Goal: Transaction & Acquisition: Purchase product/service

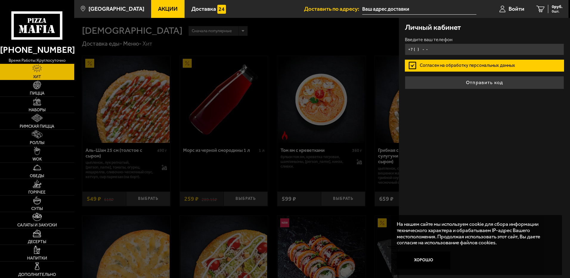
click at [441, 51] on input "+7 ( ) - -" at bounding box center [484, 49] width 159 height 12
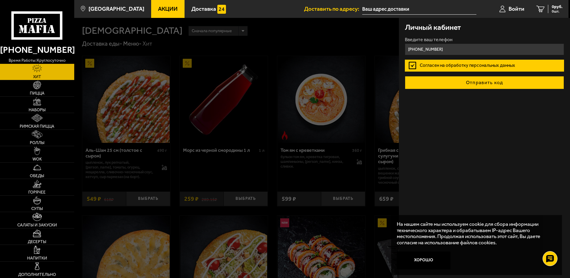
type input "[PHONE_NUMBER]"
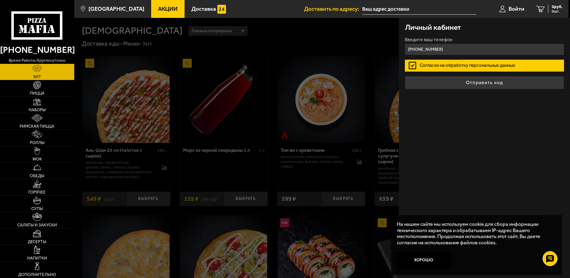
click at [473, 81] on button "Отправить код" at bounding box center [484, 82] width 159 height 13
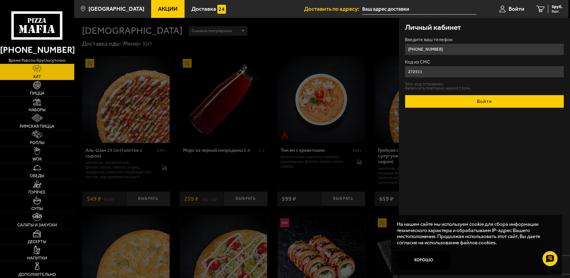
type input "272511"
click at [486, 100] on button "Войти" at bounding box center [484, 101] width 159 height 13
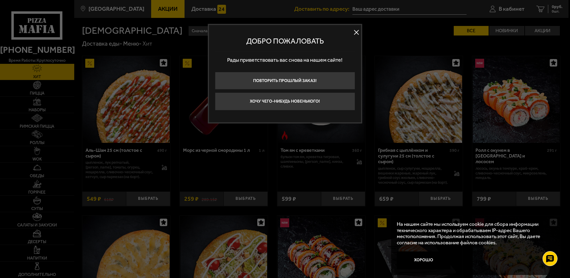
click at [355, 32] on button at bounding box center [356, 32] width 9 height 9
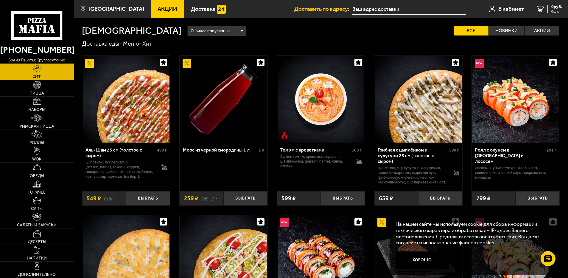
click at [37, 108] on span "Наборы" at bounding box center [36, 110] width 17 height 4
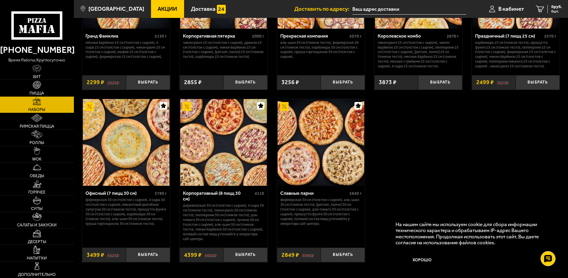
scroll to position [911, 0]
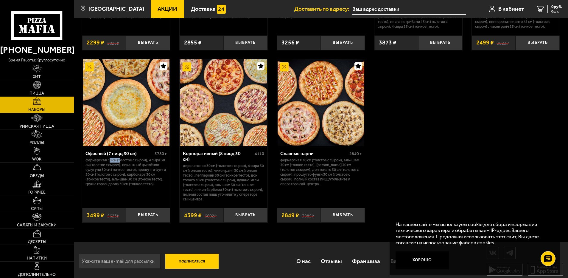
drag, startPoint x: 109, startPoint y: 163, endPoint x: 120, endPoint y: 164, distance: 11.1
click at [120, 164] on p "Фермерская 30 см (толстое с сыром), 4 сыра 30 см (толстое с сыром), Пикантный ц…" at bounding box center [125, 172] width 81 height 28
drag, startPoint x: 120, startPoint y: 164, endPoint x: 130, endPoint y: 176, distance: 16.1
click at [130, 176] on p "Фермерская 30 см (толстое с сыром), 4 сыра 30 см (толстое с сыром), Пикантный ц…" at bounding box center [125, 172] width 81 height 28
click at [334, 166] on p "Фермерская 30 см (толстое с сыром), Аль-Шам 30 см (тонкое тесто), [PERSON_NAME]…" at bounding box center [320, 172] width 81 height 28
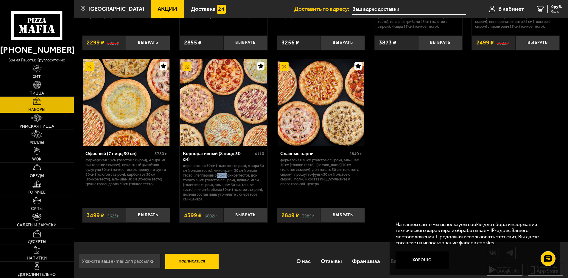
drag, startPoint x: 217, startPoint y: 170, endPoint x: 227, endPoint y: 174, distance: 11.2
click at [227, 174] on p "Деревенская 30 см (толстое с сыром), 4 сыра 30 см (тонкое тесто), Чикен Ранч 30…" at bounding box center [223, 182] width 81 height 38
drag, startPoint x: 227, startPoint y: 174, endPoint x: 210, endPoint y: 186, distance: 20.7
click at [210, 186] on p "Деревенская 30 см (толстое с сыром), 4 сыра 30 см (тонкое тесто), Чикен Ранч 30…" at bounding box center [223, 182] width 81 height 38
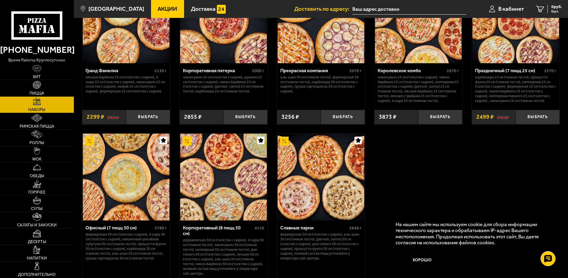
scroll to position [871, 0]
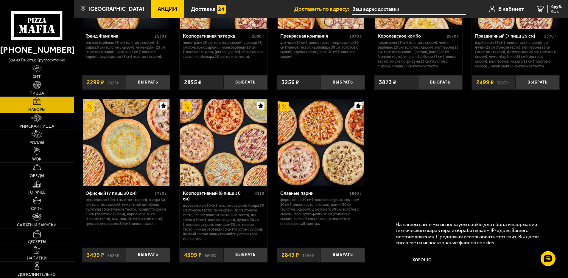
click at [229, 206] on p "Деревенская 30 см (толстое с сыром), 4 сыра 30 см (тонкое тесто), Чикен Ранч 30…" at bounding box center [223, 222] width 81 height 38
drag, startPoint x: 229, startPoint y: 206, endPoint x: 217, endPoint y: 193, distance: 17.9
click at [217, 193] on div "Корпоративный (8 пицц 30 см)" at bounding box center [218, 195] width 70 height 11
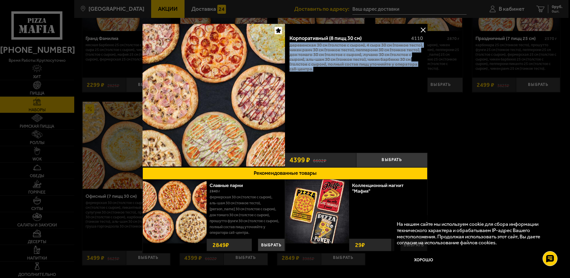
drag, startPoint x: 288, startPoint y: 45, endPoint x: 325, endPoint y: 70, distance: 44.3
click at [325, 70] on p "Деревенская 30 см (толстое с сыром), 4 сыра 30 см (тонкое тесто), Чикен Ранч 30…" at bounding box center [355, 57] width 133 height 29
click at [396, 158] on button "Выбрать" at bounding box center [391, 160] width 71 height 15
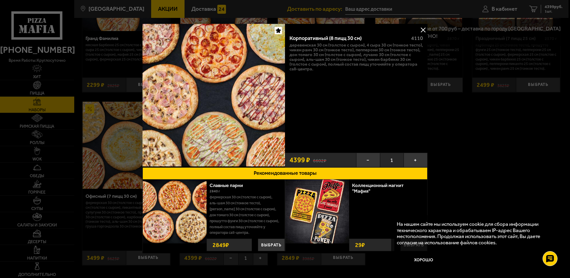
click at [516, 126] on div at bounding box center [285, 139] width 570 height 278
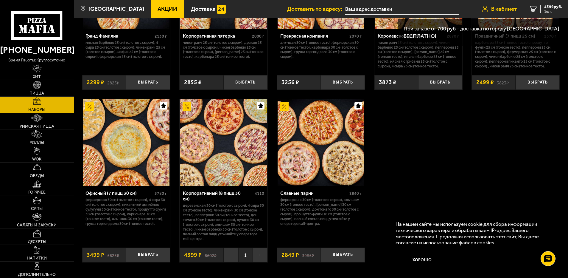
click at [508, 7] on span "В кабинет" at bounding box center [504, 9] width 26 height 6
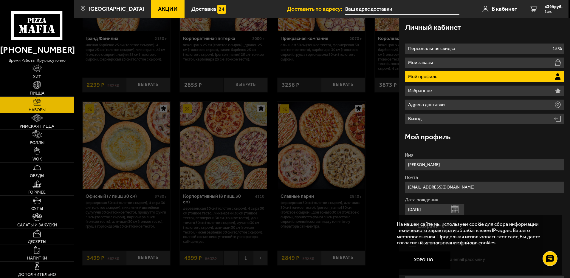
click at [379, 110] on div at bounding box center [359, 157] width 570 height 278
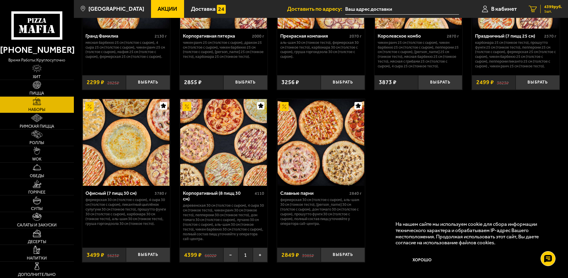
click at [557, 5] on span "4399 руб." at bounding box center [553, 7] width 18 height 4
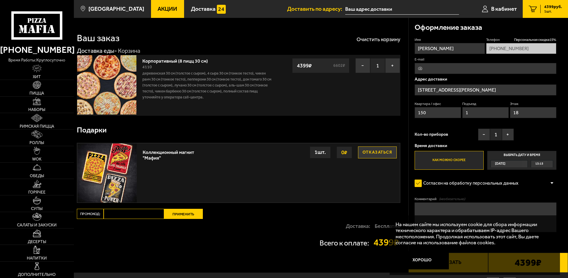
click at [385, 153] on button "Отказаться" at bounding box center [377, 152] width 39 height 12
click at [443, 90] on input "[STREET_ADDRESS][PERSON_NAME]" at bounding box center [486, 89] width 142 height 11
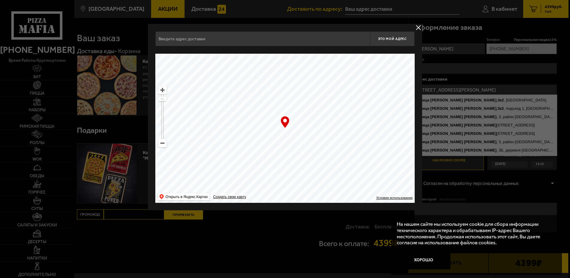
type input "[STREET_ADDRESS][PERSON_NAME]"
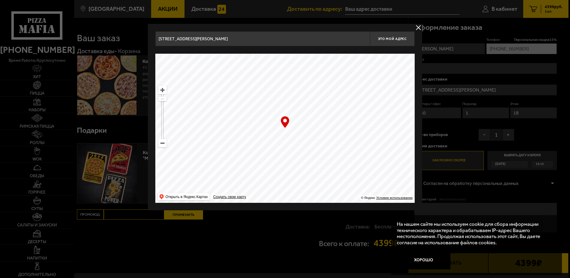
drag, startPoint x: 323, startPoint y: 130, endPoint x: 333, endPoint y: 102, distance: 30.0
click at [333, 102] on ymaps at bounding box center [284, 128] width 259 height 149
click at [162, 147] on ymaps at bounding box center [284, 128] width 259 height 149
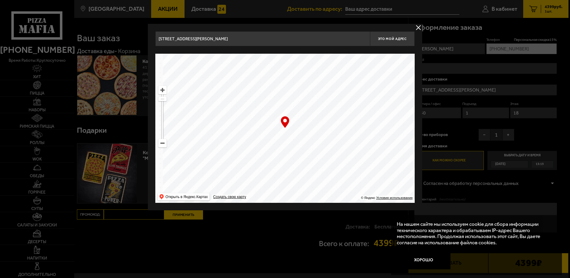
click at [162, 147] on ymaps at bounding box center [284, 128] width 259 height 149
click at [162, 145] on ymaps at bounding box center [162, 143] width 8 height 8
click at [162, 142] on ymaps at bounding box center [162, 143] width 8 height 8
click at [162, 143] on ymaps at bounding box center [162, 143] width 8 height 8
drag, startPoint x: 162, startPoint y: 143, endPoint x: 165, endPoint y: 143, distance: 3.3
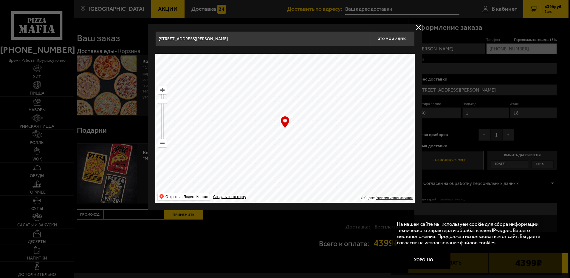
click at [162, 143] on ymaps at bounding box center [162, 143] width 8 height 8
drag, startPoint x: 313, startPoint y: 166, endPoint x: 299, endPoint y: 91, distance: 76.0
click at [293, 73] on ymaps at bounding box center [284, 128] width 259 height 149
type input "[PERSON_NAME][STREET_ADDRESS]"
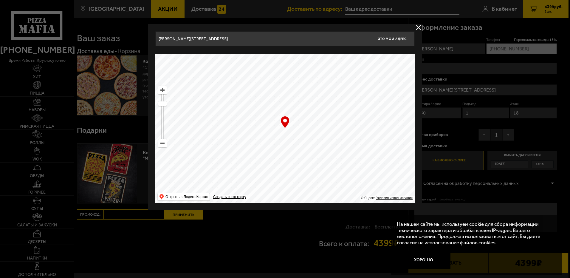
drag, startPoint x: 276, startPoint y: 166, endPoint x: 314, endPoint y: 74, distance: 99.1
click at [320, 67] on ymaps at bounding box center [284, 128] width 259 height 149
click at [299, 144] on ymaps at bounding box center [284, 128] width 259 height 149
click at [163, 90] on ymaps at bounding box center [162, 90] width 8 height 8
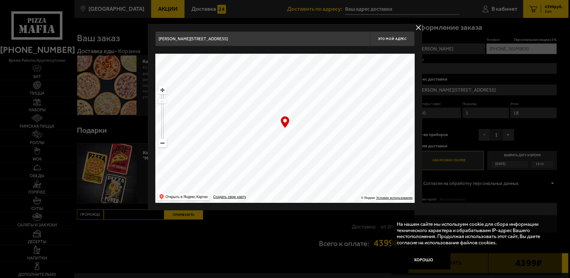
click at [163, 90] on ymaps at bounding box center [162, 90] width 8 height 8
drag, startPoint x: 365, startPoint y: 171, endPoint x: 318, endPoint y: 91, distance: 92.6
click at [318, 93] on ymaps at bounding box center [284, 128] width 259 height 149
drag, startPoint x: 326, startPoint y: 153, endPoint x: 339, endPoint y: 155, distance: 12.9
click at [339, 155] on ymaps at bounding box center [284, 128] width 259 height 149
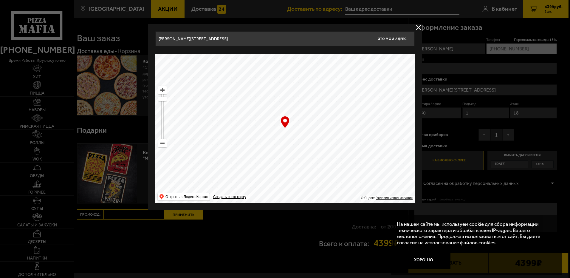
type input "[STREET_ADDRESS][PERSON_NAME]"
click at [389, 38] on span "Это мой адрес" at bounding box center [392, 39] width 29 height 4
type input "[STREET_ADDRESS][PERSON_NAME]"
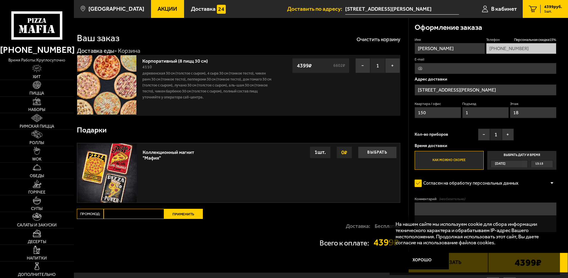
drag, startPoint x: 441, startPoint y: 112, endPoint x: 388, endPoint y: 113, distance: 53.6
click at [388, 113] on section "Ваш заказ Очистить корзину Доставка еды - Корзина Корпоративный (8 пицц 30 см) …" at bounding box center [321, 145] width 494 height 254
type input "1"
click at [529, 113] on input "18" at bounding box center [533, 112] width 47 height 11
drag, startPoint x: 526, startPoint y: 113, endPoint x: 505, endPoint y: 110, distance: 21.0
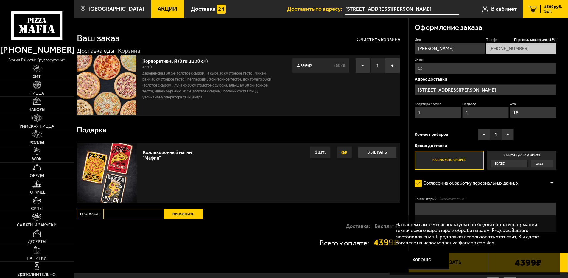
click at [505, 110] on div "Квартира / офис 1 Подъезд 1 Этаж 18" at bounding box center [486, 111] width 142 height 20
type input "1"
click at [455, 127] on div "Имя [PERSON_NAME] Телефон Персональная скидка 15 % [PHONE_NUMBER] E-mail Адрес …" at bounding box center [486, 103] width 142 height 133
click at [506, 154] on label "Выбрать дату и время [DATE] 13:15" at bounding box center [521, 160] width 69 height 19
click at [0, 0] on input "Выбрать дату и время [DATE] 13:15" at bounding box center [0, 0] width 0 height 0
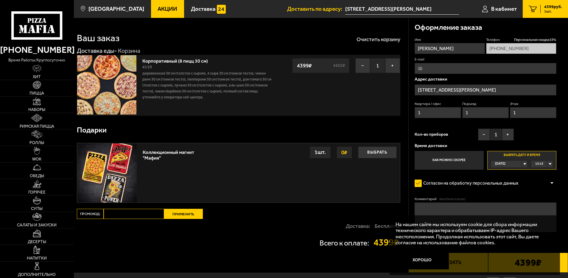
click at [522, 163] on div "[DATE]" at bounding box center [506, 163] width 31 height 7
click at [508, 178] on li "[DATE]" at bounding box center [509, 178] width 36 height 7
click at [505, 163] on span "[DATE]" at bounding box center [500, 163] width 10 height 7
click at [505, 177] on span "[DATE]" at bounding box center [500, 178] width 10 height 7
click at [542, 162] on span "00:00" at bounding box center [539, 163] width 8 height 7
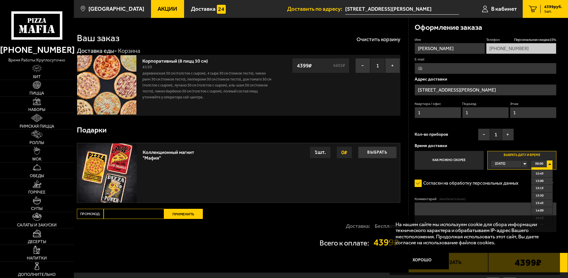
scroll to position [357, 0]
click at [540, 169] on span "12:00" at bounding box center [540, 168] width 8 height 7
click at [522, 165] on div "[DATE]" at bounding box center [506, 163] width 31 height 7
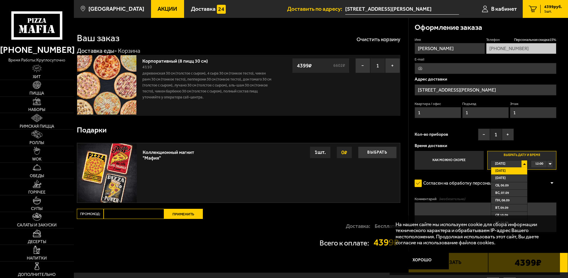
drag, startPoint x: 510, startPoint y: 178, endPoint x: 507, endPoint y: 176, distance: 3.5
click at [507, 177] on li "[DATE]" at bounding box center [509, 178] width 36 height 7
click at [478, 172] on form "Имя [PERSON_NAME] Телефон Персональная скидка 15 % [PHONE_NUMBER] E-mail Адрес …" at bounding box center [486, 151] width 142 height 229
click at [505, 161] on span "[DATE]" at bounding box center [500, 163] width 10 height 7
click at [506, 176] on span "[DATE]" at bounding box center [500, 178] width 10 height 7
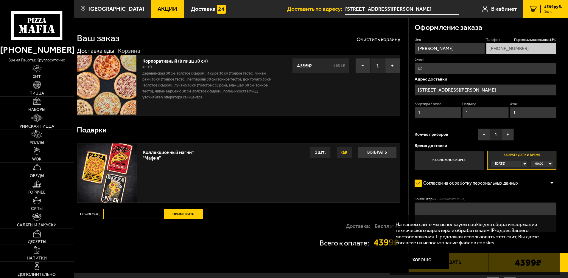
click at [473, 177] on form "Имя [PERSON_NAME] Телефон Персональная скидка 15 % [PHONE_NUMBER] E-mail Адрес …" at bounding box center [486, 151] width 142 height 229
click at [453, 136] on div "Кол-во приборов − 1 +" at bounding box center [464, 135] width 99 height 15
click at [483, 135] on button "−" at bounding box center [484, 134] width 12 height 12
click at [511, 135] on button "+" at bounding box center [508, 134] width 12 height 12
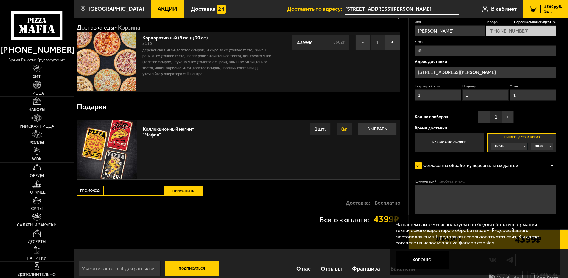
scroll to position [34, 0]
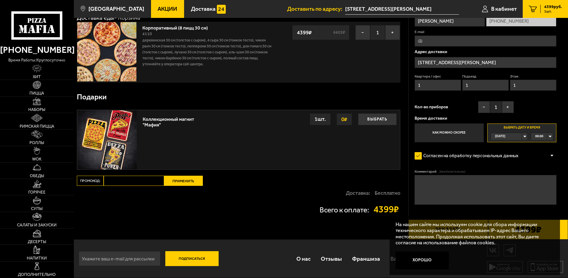
click at [443, 184] on textarea "Комментарий (необязательно)" at bounding box center [486, 189] width 142 height 29
click at [468, 179] on textarea "Подъехать к КПП" at bounding box center [486, 189] width 142 height 29
click at [420, 181] on textarea "Подъехать к КПП, позвонить" at bounding box center [486, 189] width 142 height 29
click at [452, 185] on textarea "[PERSON_NAME] подъехать к КПП, позвонить" at bounding box center [486, 189] width 142 height 29
click at [481, 178] on textarea "[PERSON_NAME] подъехать к КПП, позвонить" at bounding box center [486, 189] width 142 height 29
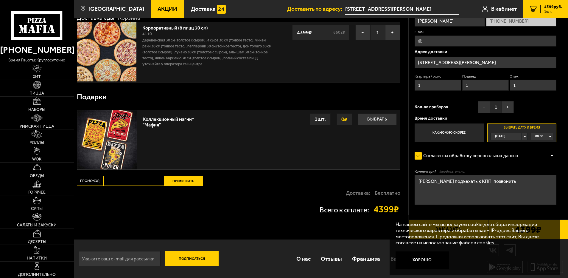
click at [506, 180] on textarea "[PERSON_NAME] подъехать к КПП, позвонить" at bounding box center [486, 189] width 142 height 29
drag, startPoint x: 454, startPoint y: 182, endPoint x: 465, endPoint y: 181, distance: 11.4
click at [455, 181] on textarea "Курьеру подъехать к КПП, позвонить, подойдем заберем" at bounding box center [486, 189] width 142 height 29
click at [485, 183] on textarea "Курьеру подъехать к КПП, позвонить, подойдем заберем" at bounding box center [486, 189] width 142 height 29
type textarea "Курьеру подъехать к КПП, позвонить, подойдем заберем"
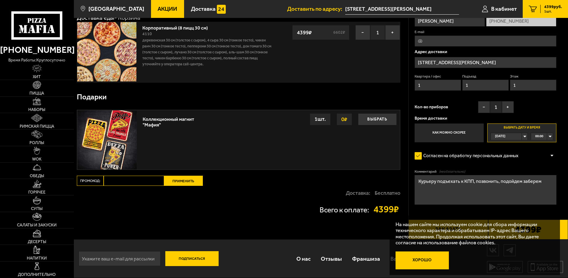
click at [431, 258] on button "Хорошо" at bounding box center [422, 260] width 53 height 18
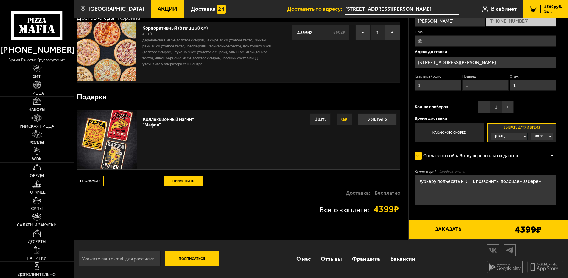
click at [451, 229] on button "Заказать" at bounding box center [448, 229] width 80 height 20
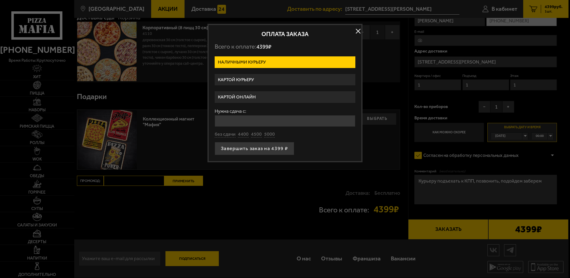
click at [255, 81] on label "Картой курьеру" at bounding box center [284, 80] width 141 height 12
click at [0, 0] on input "Картой курьеру" at bounding box center [0, 0] width 0 height 0
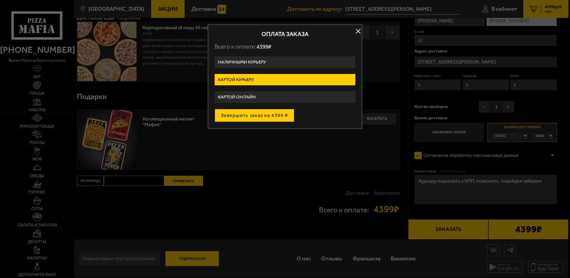
click at [258, 116] on button "Завершить заказ на 4399 ₽" at bounding box center [254, 115] width 80 height 13
